Goal: Information Seeking & Learning: Learn about a topic

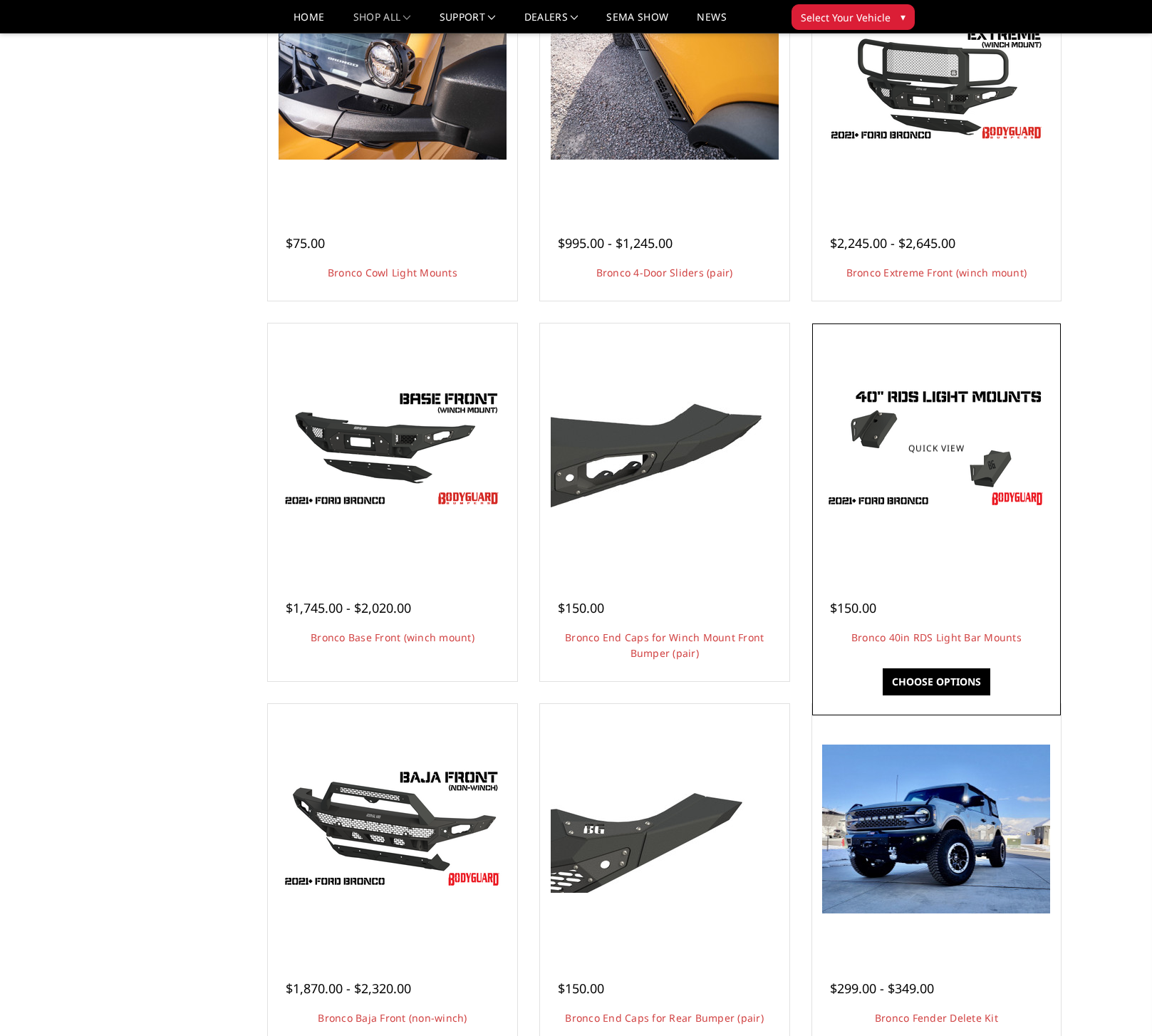
scroll to position [1834, 0]
click at [935, 447] on link "Quick view" at bounding box center [935, 449] width 95 height 34
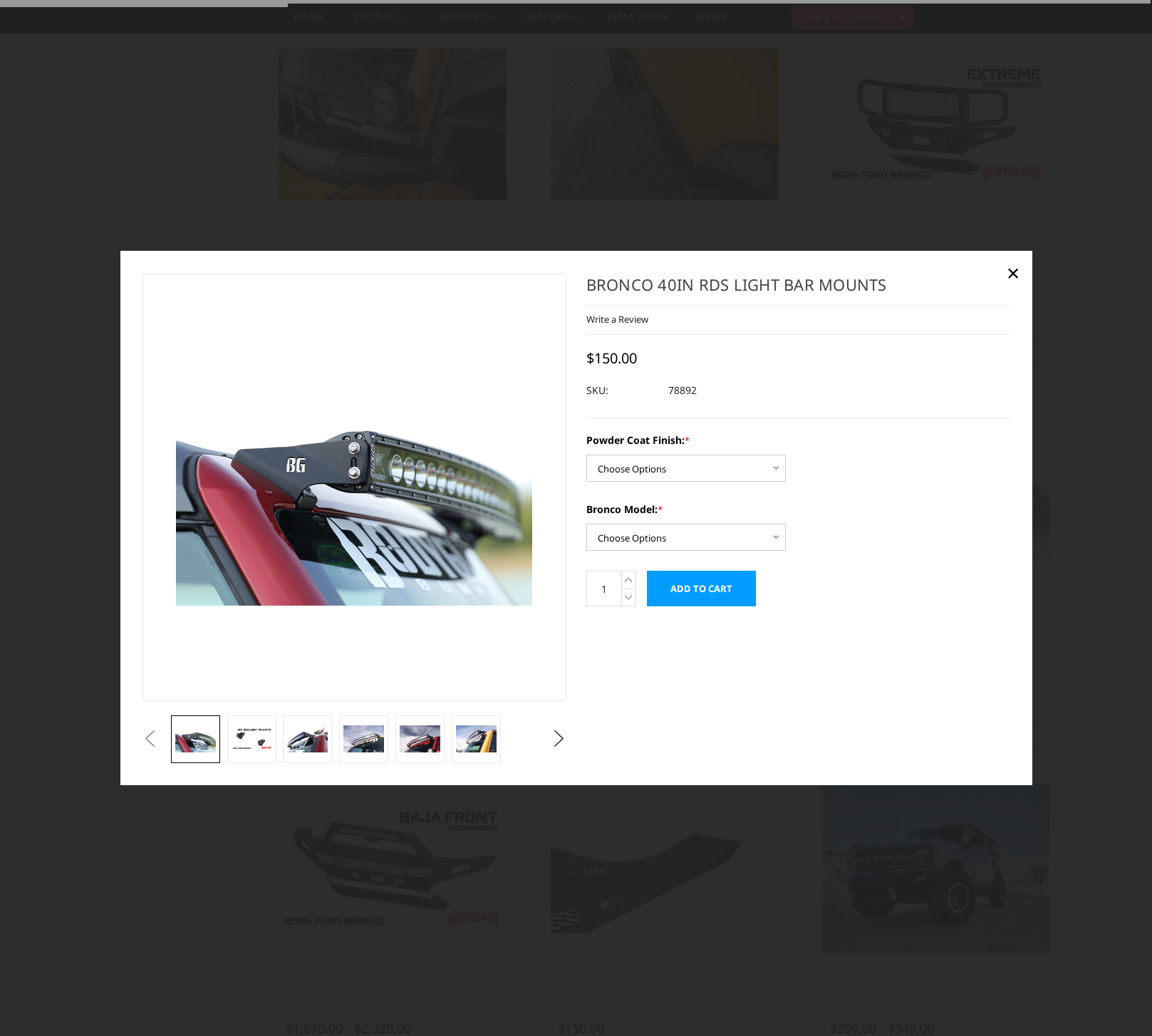
scroll to position [1875, 0]
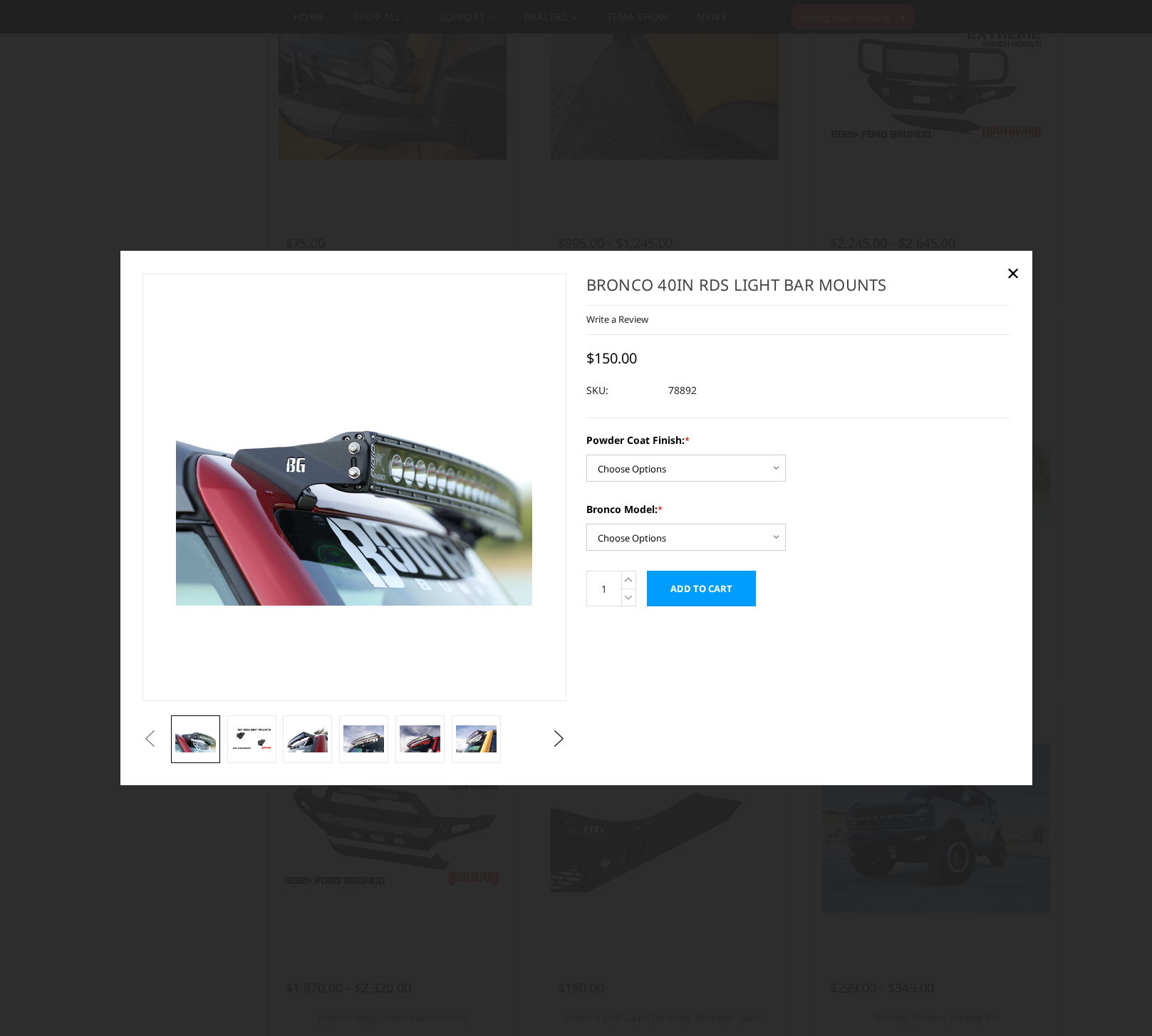
click at [1062, 460] on div at bounding box center [576, 518] width 1152 height 1036
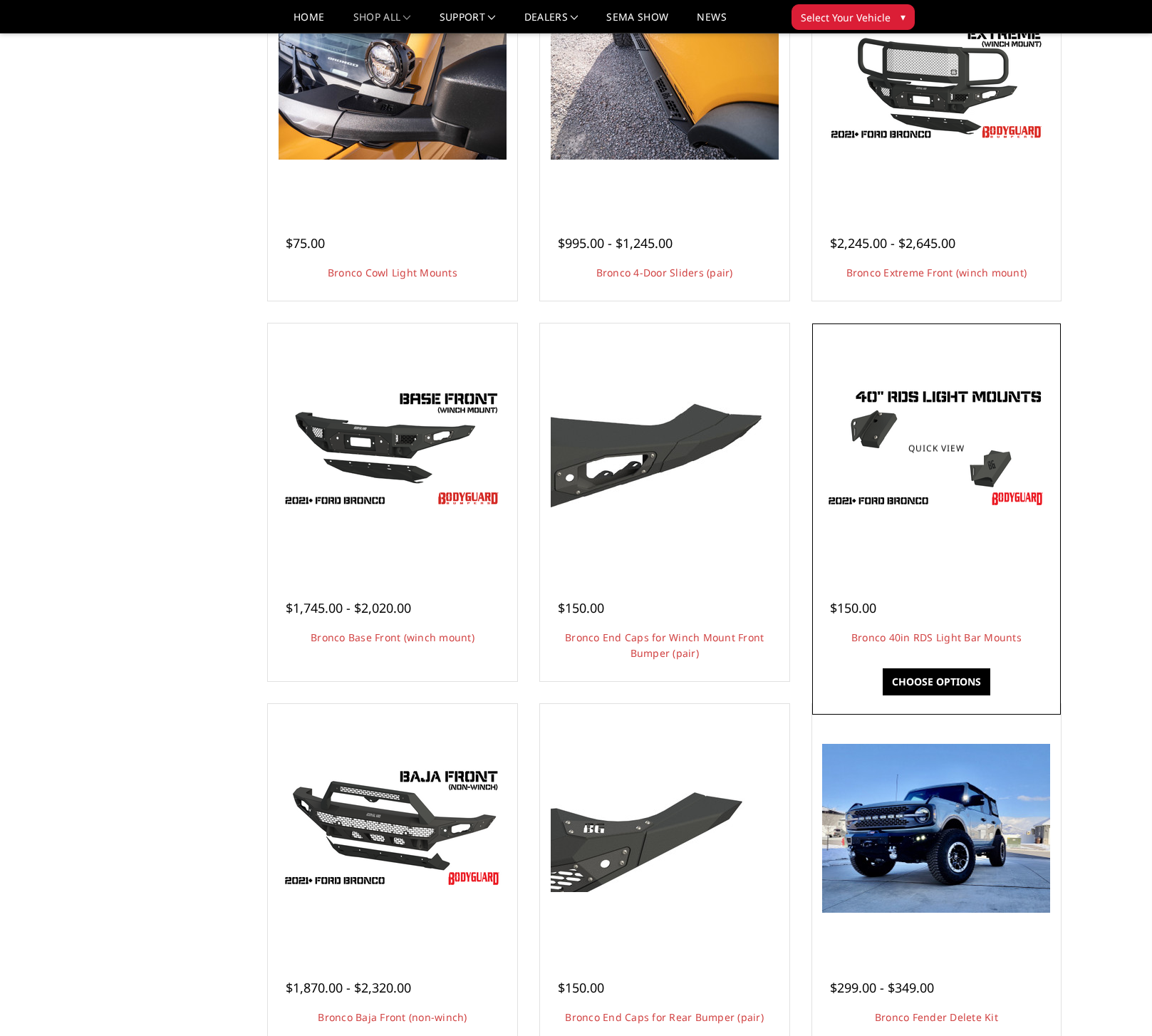
click at [959, 489] on img at bounding box center [936, 448] width 228 height 128
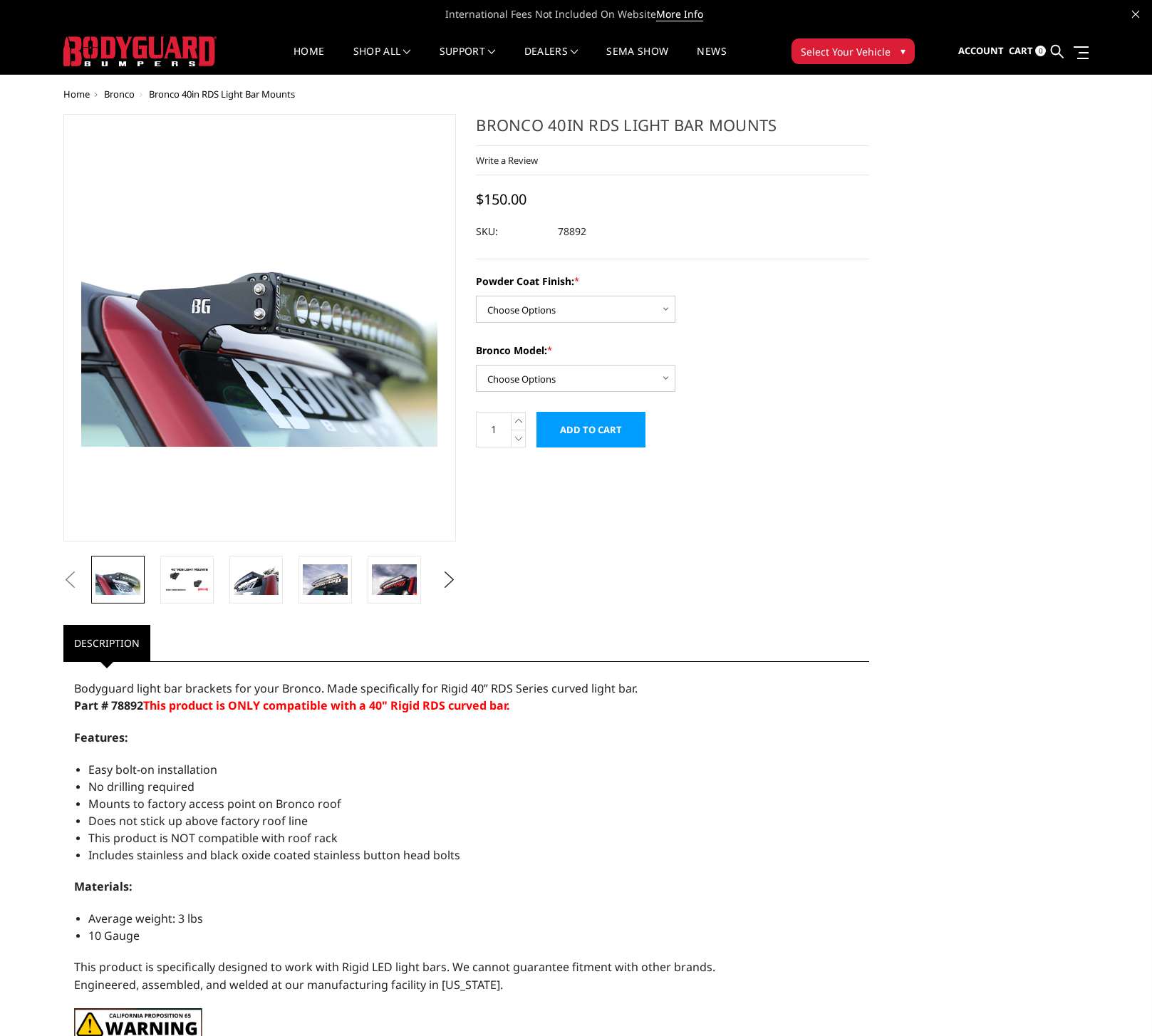
click at [620, 825] on li "Does not stick up above factory roof line" at bounding box center [473, 820] width 771 height 17
drag, startPoint x: 768, startPoint y: 124, endPoint x: 626, endPoint y: 123, distance: 142.0
click at [626, 123] on h1 "Bronco 40in RDS Light Bar Mounts" at bounding box center [672, 130] width 393 height 32
drag, startPoint x: 548, startPoint y: 122, endPoint x: 726, endPoint y: 125, distance: 178.0
click at [724, 125] on h1 "Bronco 40in RDS Light Bar Mounts" at bounding box center [672, 130] width 393 height 32
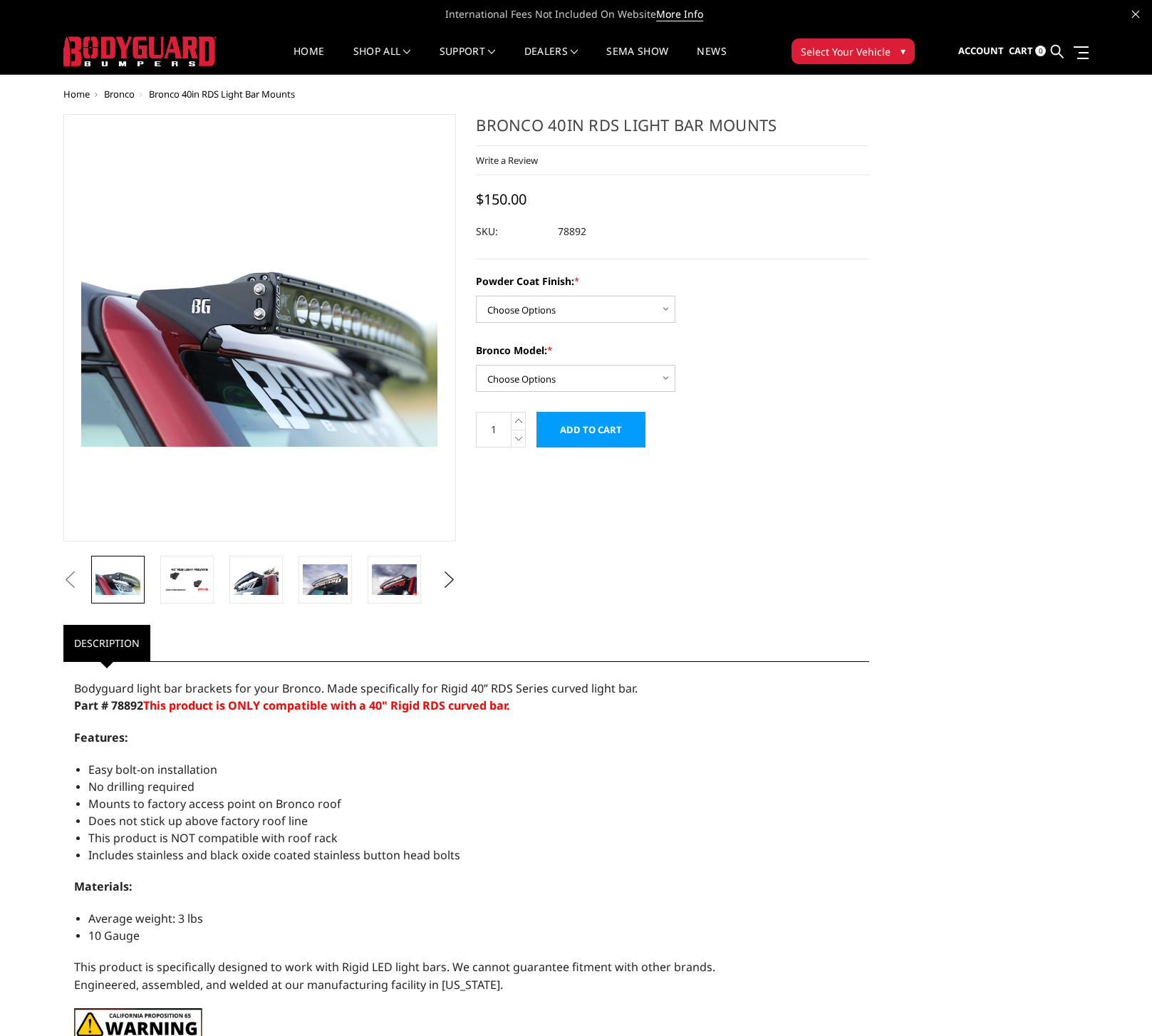
click at [739, 126] on h1 "Bronco 40in RDS Light Bar Mounts" at bounding box center [672, 130] width 393 height 32
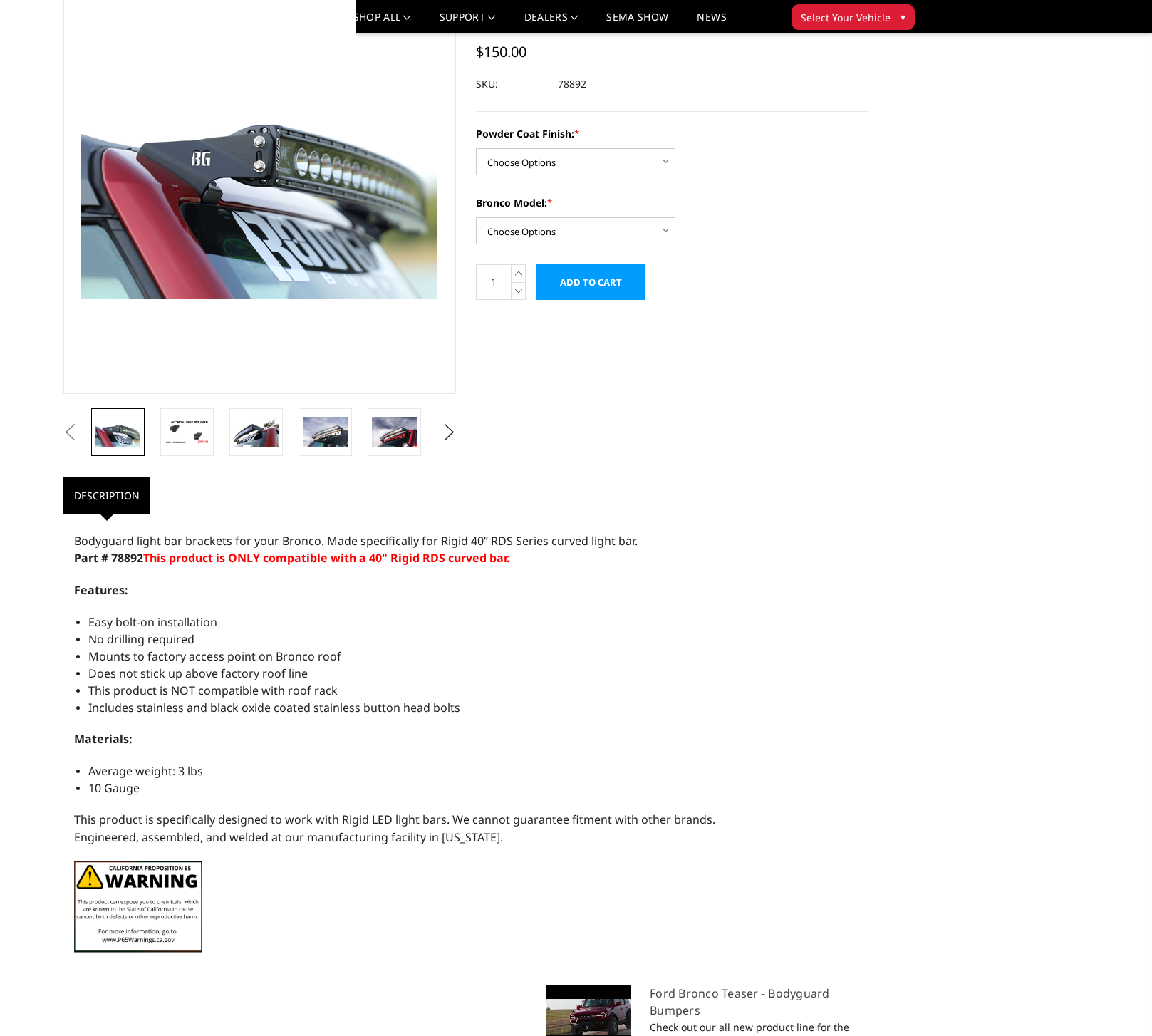
scroll to position [116, 0]
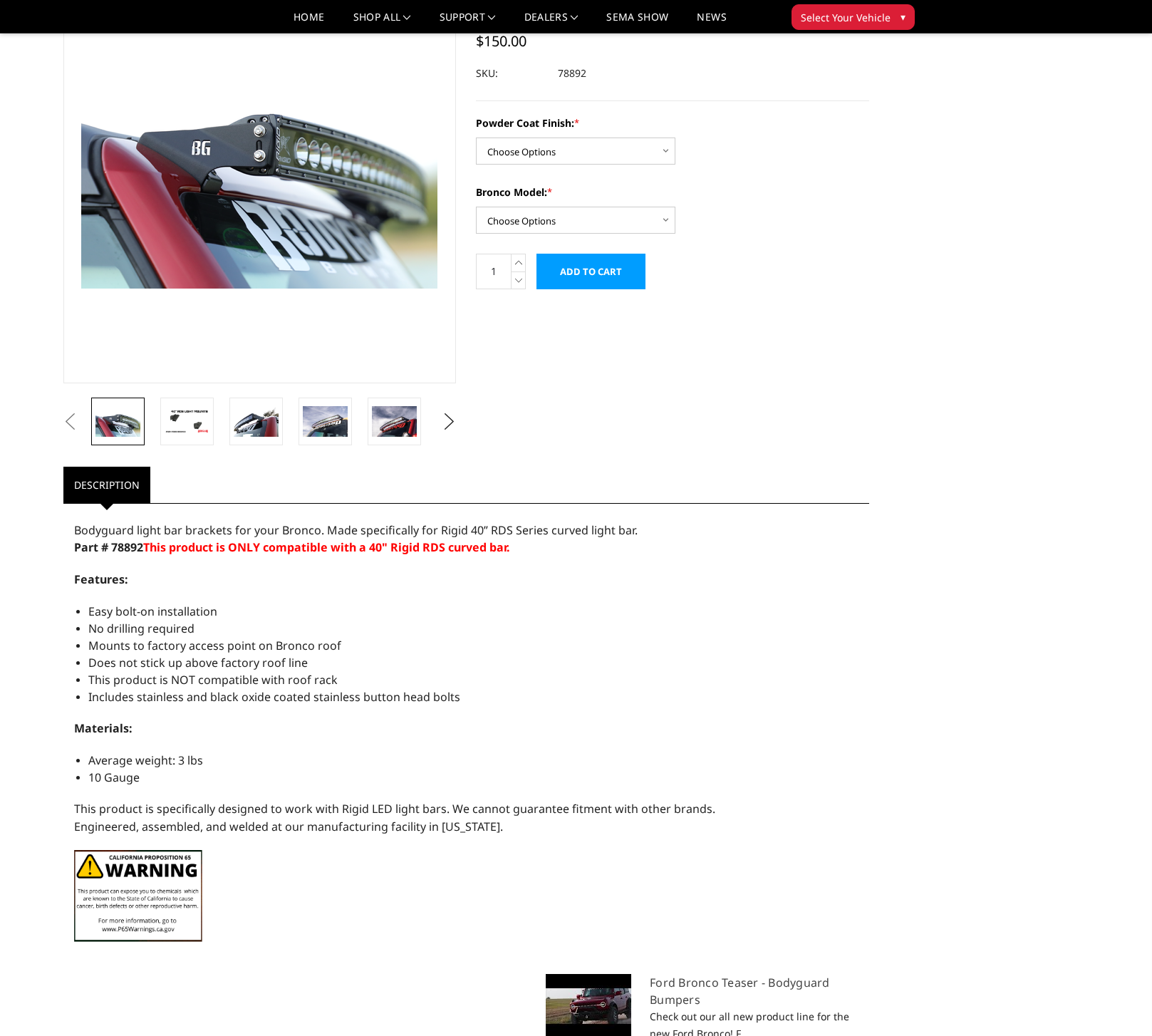
drag, startPoint x: 75, startPoint y: 532, endPoint x: 195, endPoint y: 531, distance: 120.0
click at [195, 531] on span "Bodyguard light bar brackets for your Bronco. Made specifically for Rigid 40” R…" at bounding box center [355, 530] width 564 height 16
